Goal: Information Seeking & Learning: Compare options

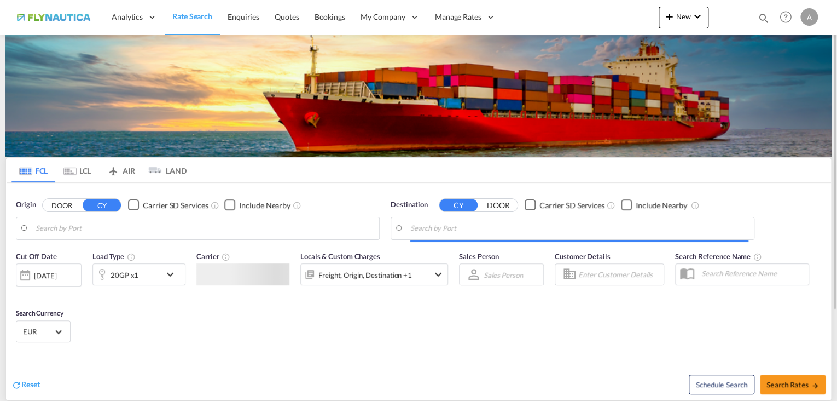
click at [79, 170] on md-tab-item "LCL" at bounding box center [77, 170] width 44 height 24
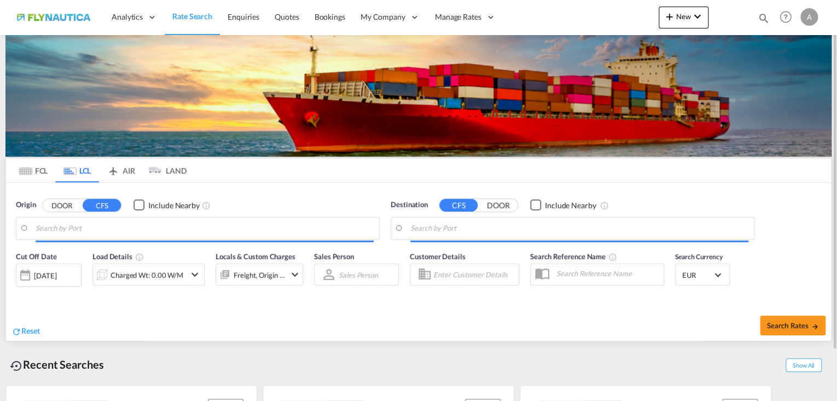
click at [66, 207] on button "DOOR" at bounding box center [62, 205] width 38 height 13
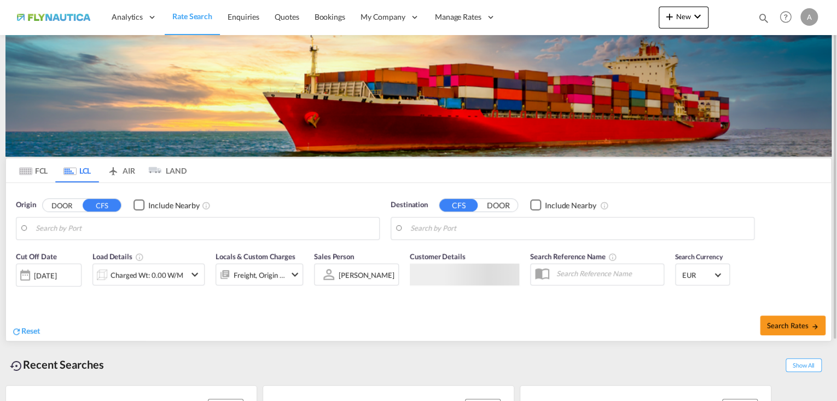
click at [74, 225] on body "Analytics Reports Dashboard Rate Search Enquiries Quotes Bookings" at bounding box center [418, 200] width 837 height 401
click at [63, 207] on button "DOOR" at bounding box center [62, 205] width 38 height 13
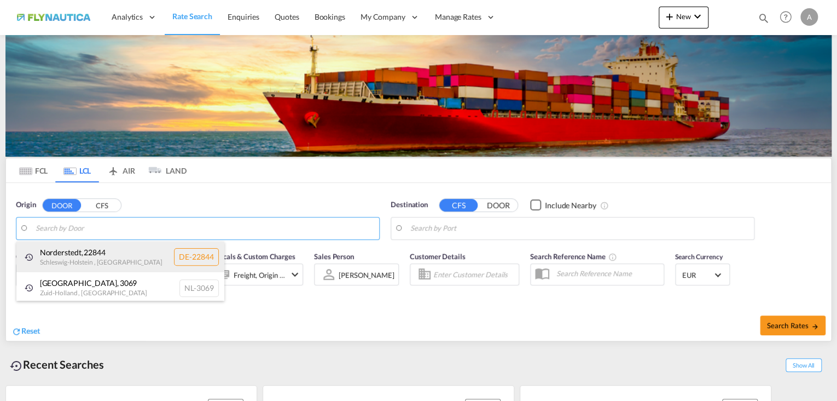
click at [71, 246] on div "[GEOGRAPHIC_DATA] , 22844 [GEOGRAPHIC_DATA] , [GEOGRAPHIC_DATA] DE-22844" at bounding box center [120, 256] width 208 height 31
type input "DE-22844, [GEOGRAPHIC_DATA], [GEOGRAPHIC_DATA]"
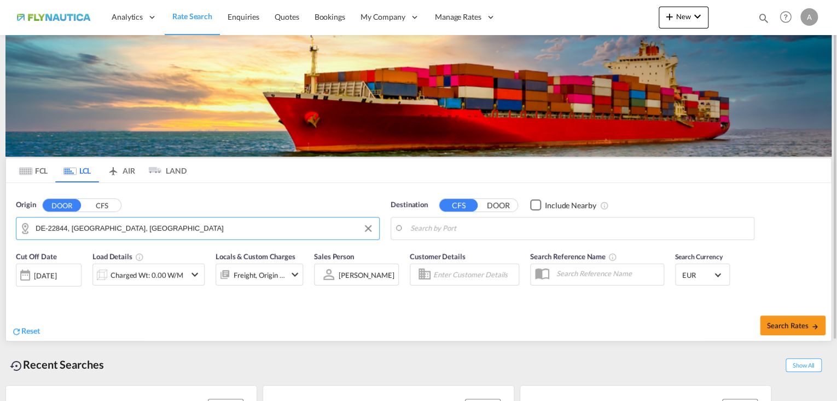
click at [519, 227] on body "Analytics Reports Dashboard Rate Search Enquiries Quotes Bookings" at bounding box center [418, 200] width 837 height 401
drag, startPoint x: 519, startPoint y: 227, endPoint x: 429, endPoint y: 229, distance: 89.8
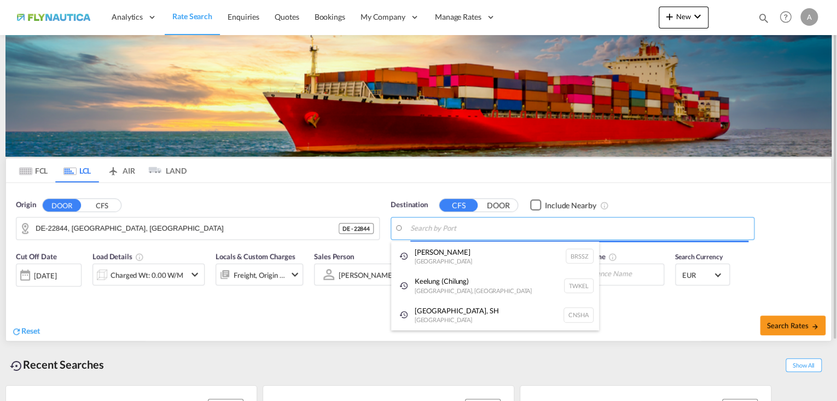
click at [436, 229] on body "Analytics Reports Dashboard Rate Search Enquiries Quotes Bookings" at bounding box center [418, 200] width 837 height 401
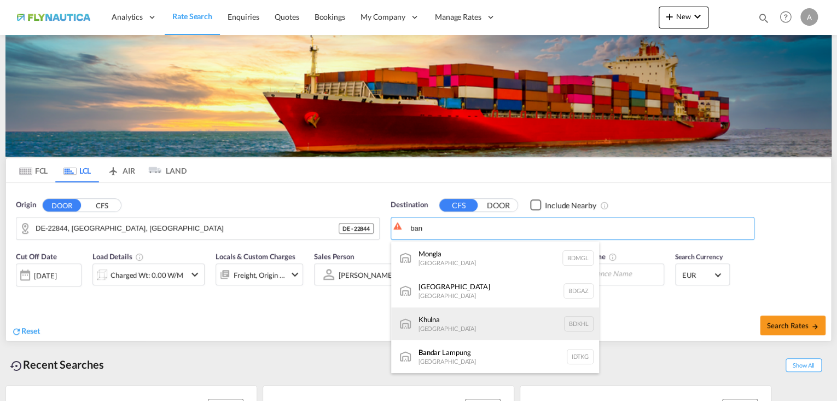
scroll to position [219, 0]
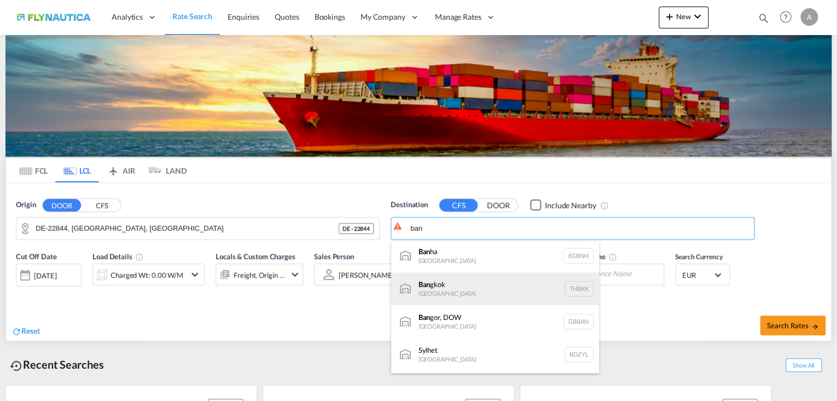
click at [468, 290] on div "Ban gkok [GEOGRAPHIC_DATA] THBKK" at bounding box center [495, 288] width 208 height 33
type input "[GEOGRAPHIC_DATA], THBKK"
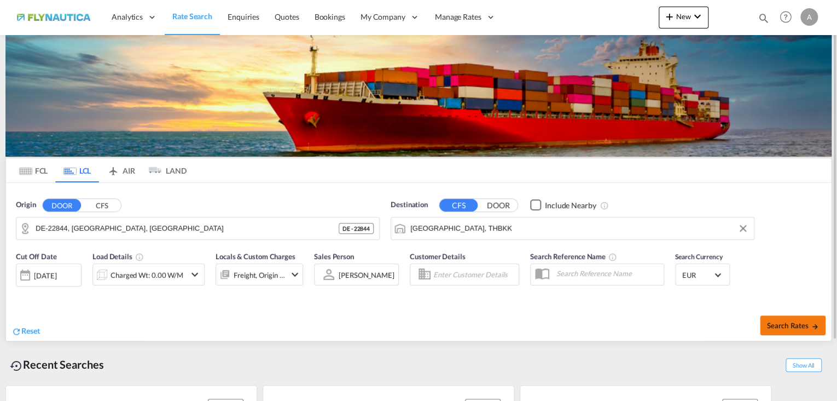
click at [777, 323] on span "Search Rates" at bounding box center [793, 325] width 53 height 9
click at [126, 271] on div "Charged Wt: 0.00 W/M" at bounding box center [148, 274] width 73 height 15
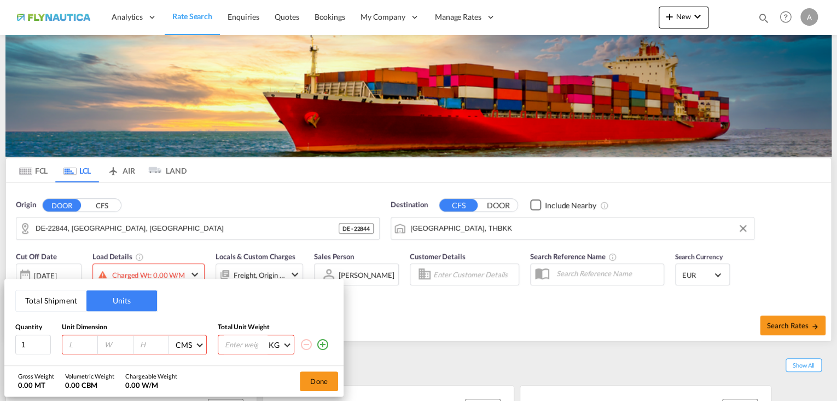
click at [85, 345] on input "number" at bounding box center [83, 344] width 30 height 10
type input "120"
type input "100"
type input "150"
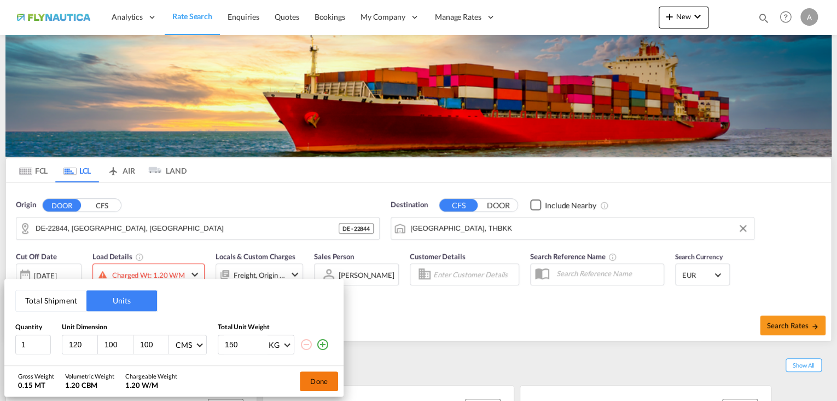
click at [315, 385] on button "Done" at bounding box center [319, 381] width 38 height 20
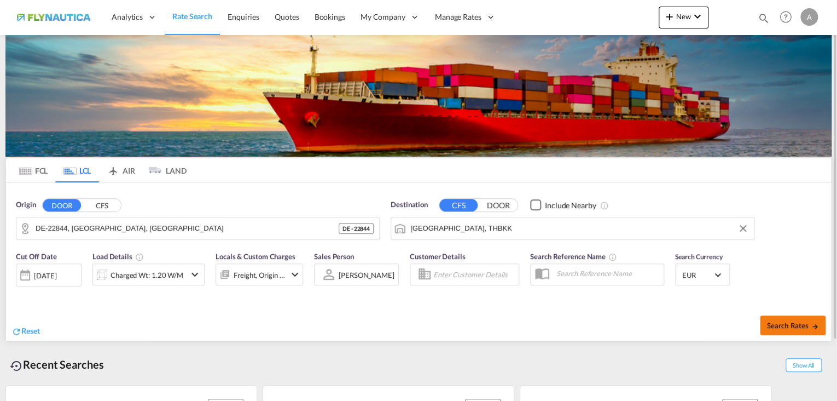
click at [782, 317] on button "Search Rates" at bounding box center [793, 325] width 66 height 20
type input "22844 to THBKK / [DATE]"
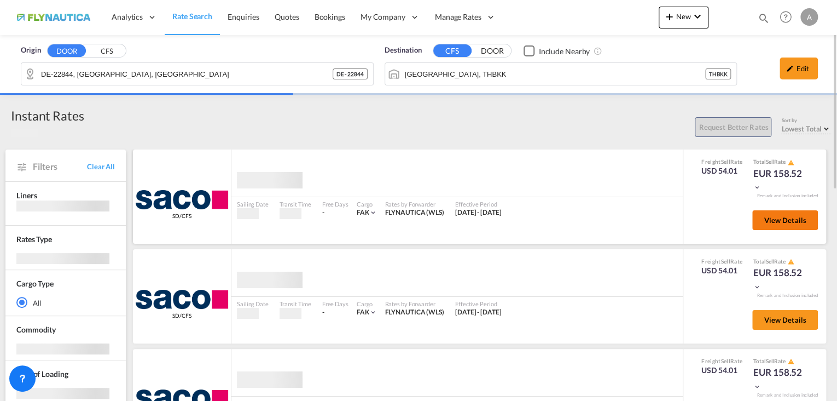
click at [774, 225] on button "View Details" at bounding box center [785, 220] width 66 height 20
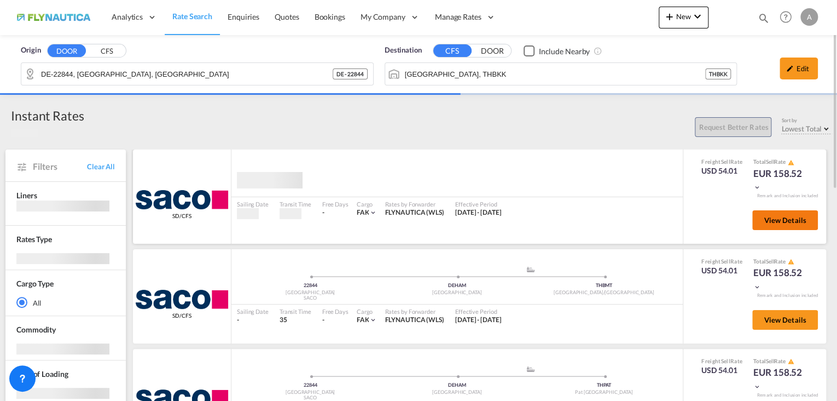
click at [773, 216] on span "View Details" at bounding box center [785, 220] width 43 height 9
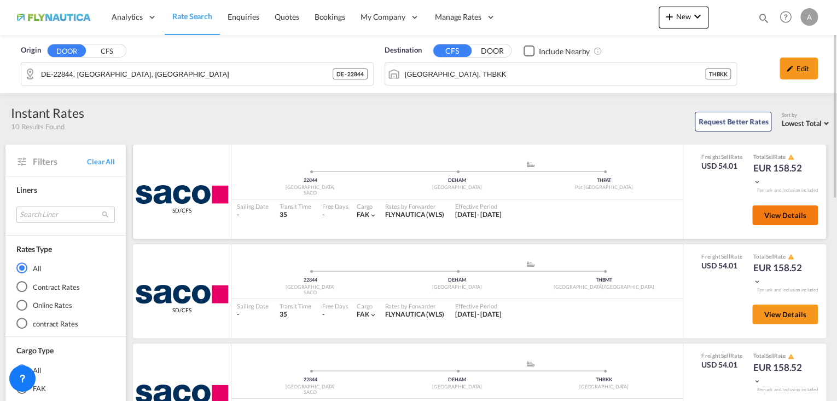
click at [775, 217] on span "View Details" at bounding box center [785, 215] width 43 height 9
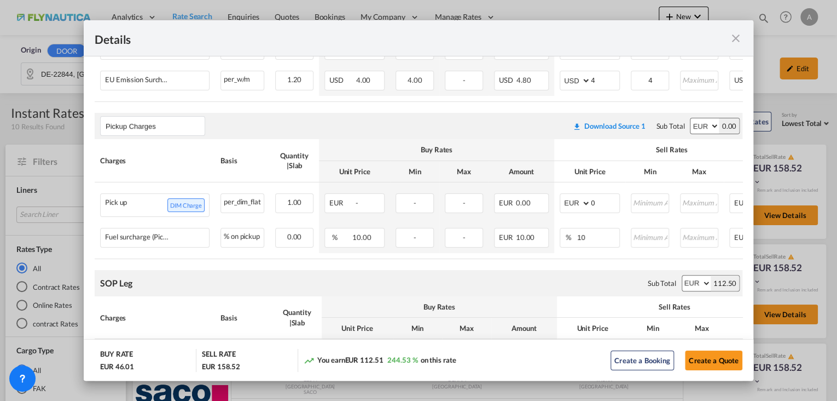
scroll to position [583, 0]
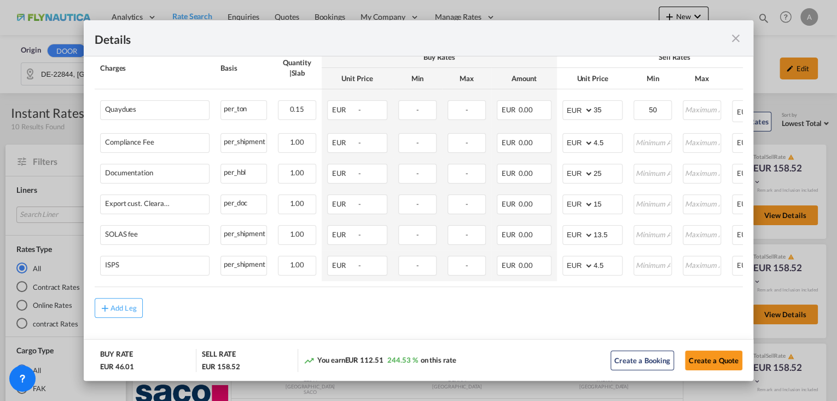
drag, startPoint x: 738, startPoint y: 30, endPoint x: 733, endPoint y: 42, distance: 13.3
click at [735, 33] on div "Details" at bounding box center [419, 38] width 670 height 36
click at [735, 42] on md-icon "icon-close fg-AAA8AD m-0 cursor" at bounding box center [735, 38] width 13 height 13
